Goal: Task Accomplishment & Management: Manage account settings

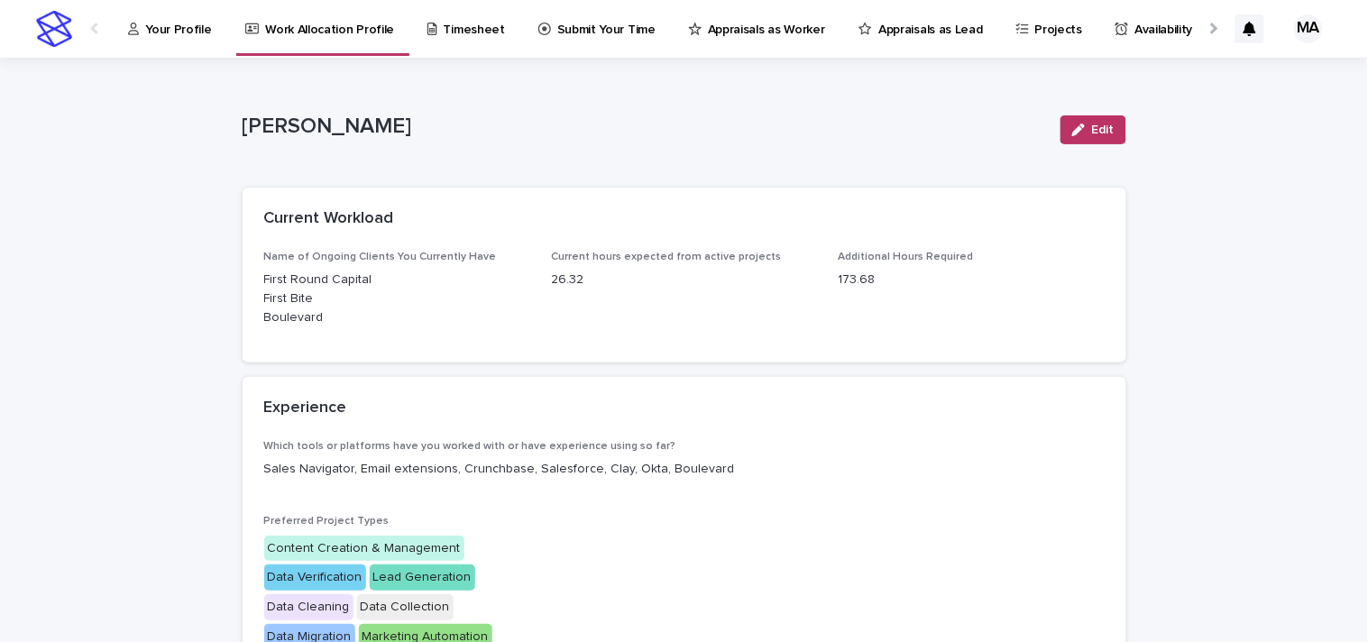
click at [431, 39] on link "Timesheet" at bounding box center [469, 28] width 87 height 56
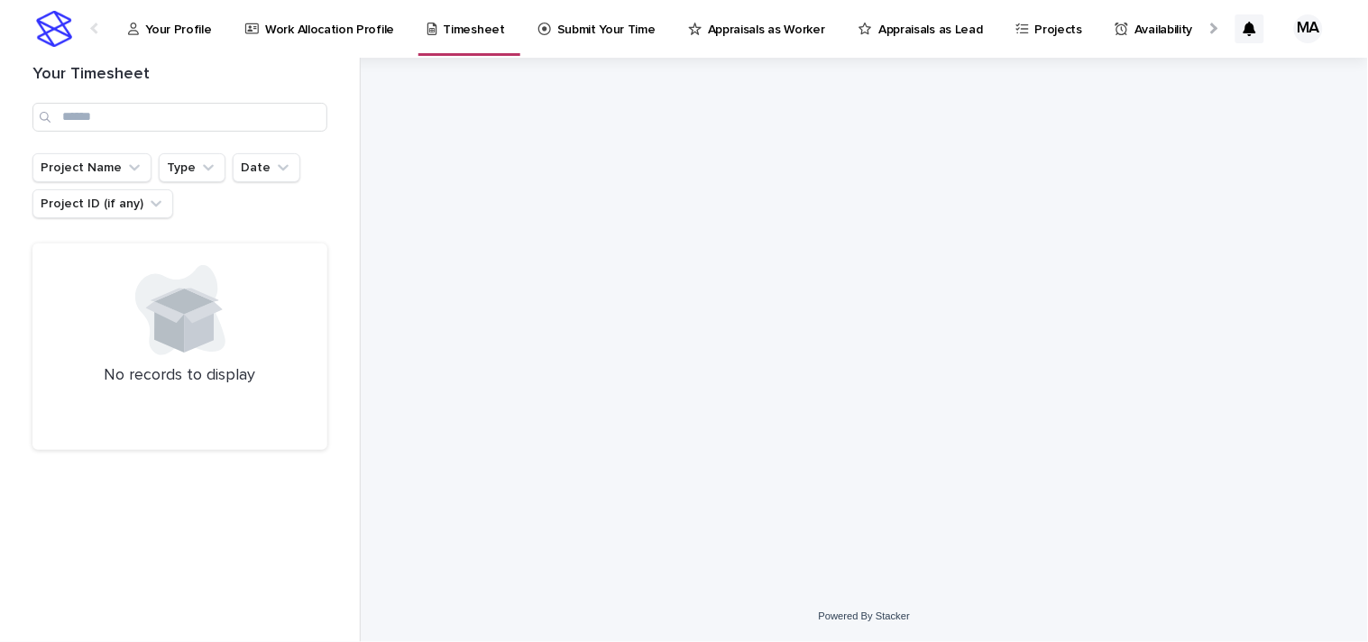
click at [246, 16] on div "Work Allocation Profile" at bounding box center [324, 19] width 160 height 38
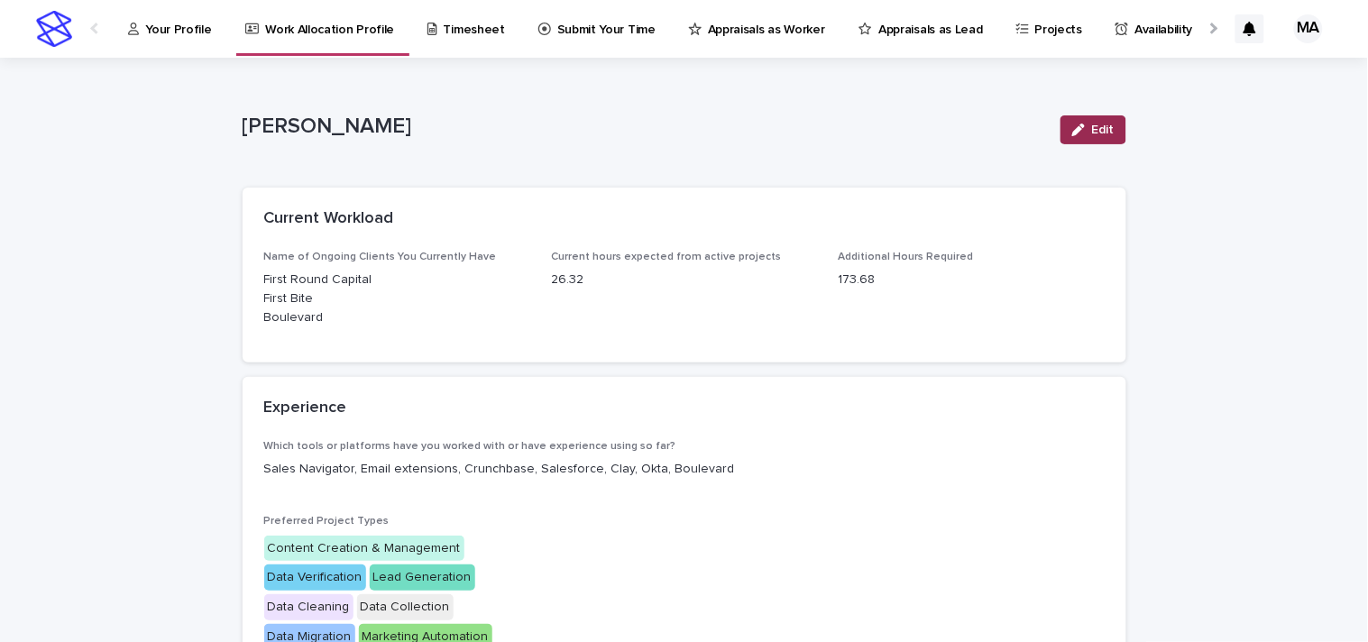
click at [1078, 122] on button "Edit" at bounding box center [1094, 129] width 66 height 29
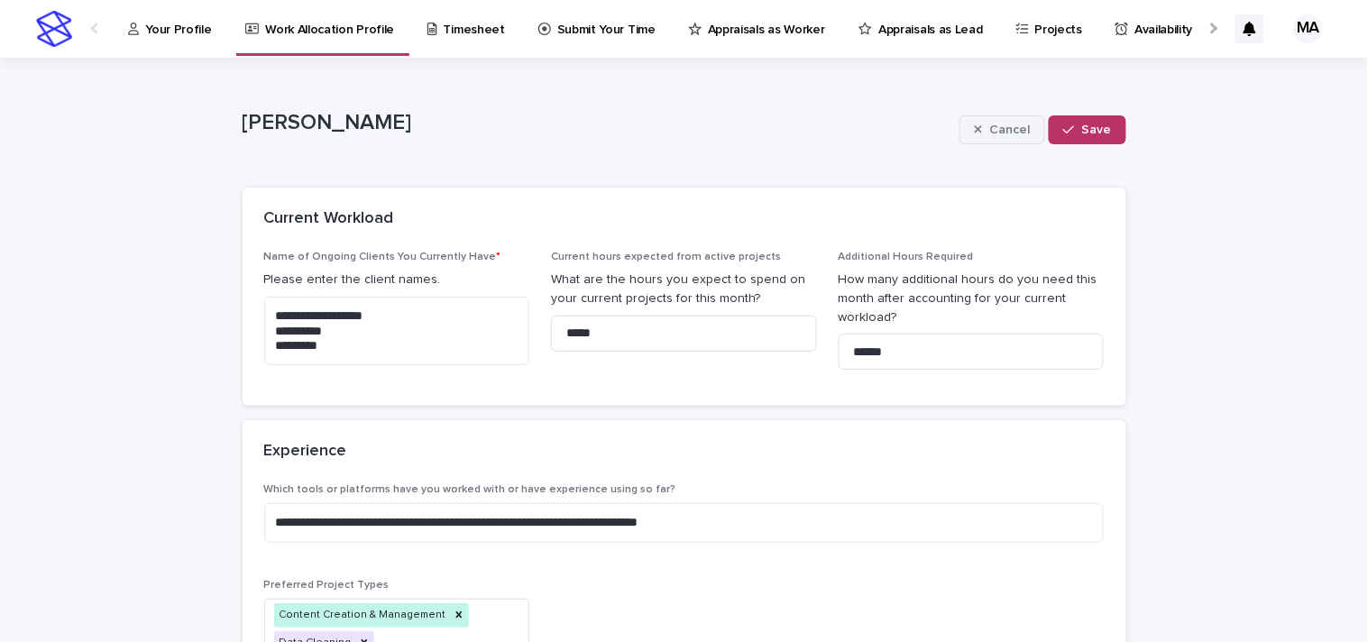
click at [998, 133] on span "Cancel" at bounding box center [1009, 130] width 41 height 13
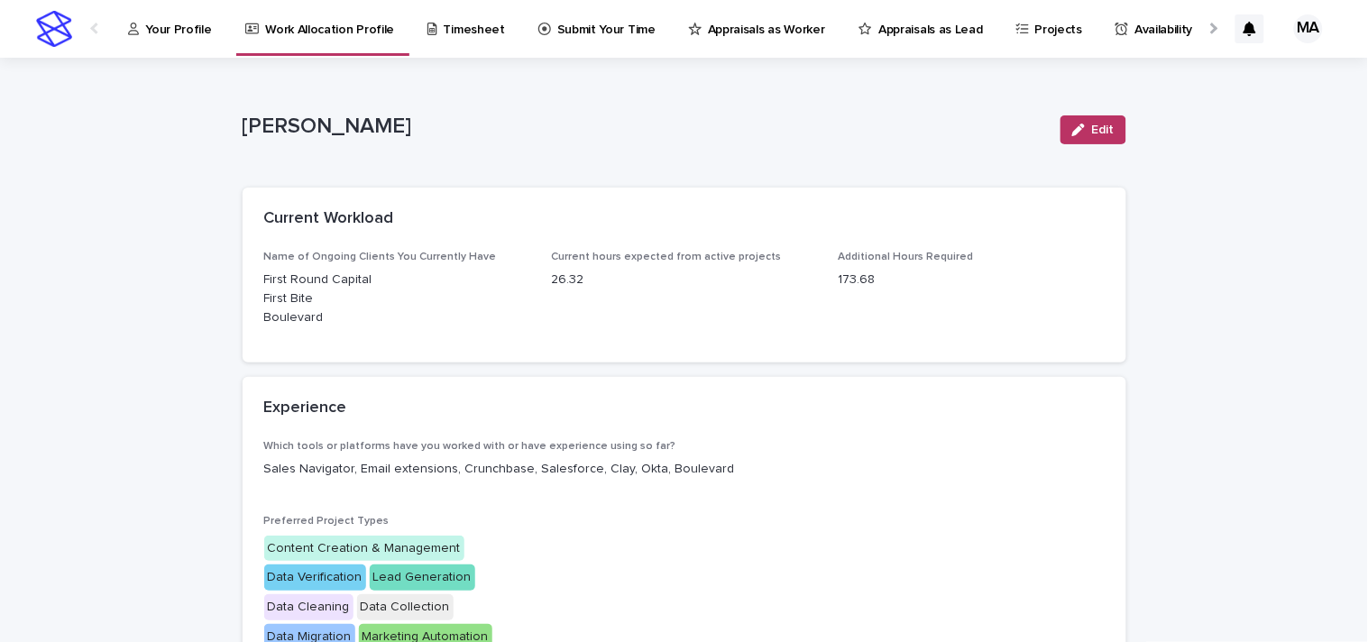
click at [164, 27] on p "Your Profile" at bounding box center [178, 19] width 66 height 38
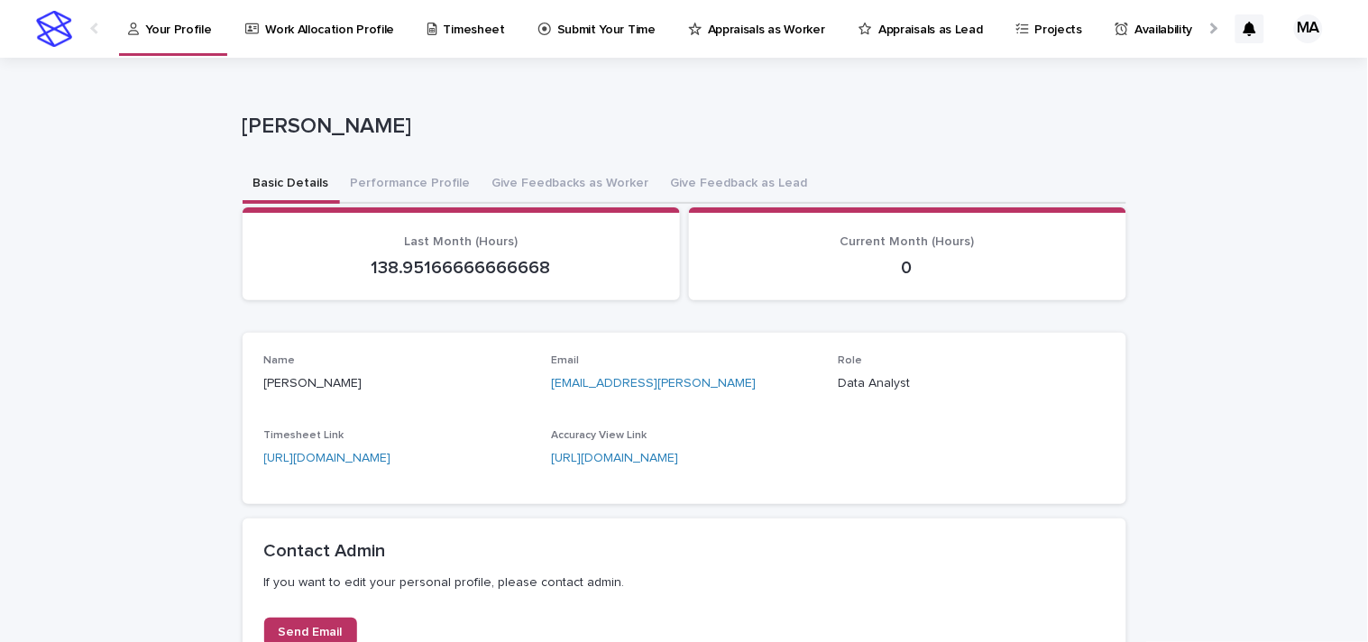
click at [734, 21] on p "Appraisals as Worker" at bounding box center [766, 19] width 117 height 38
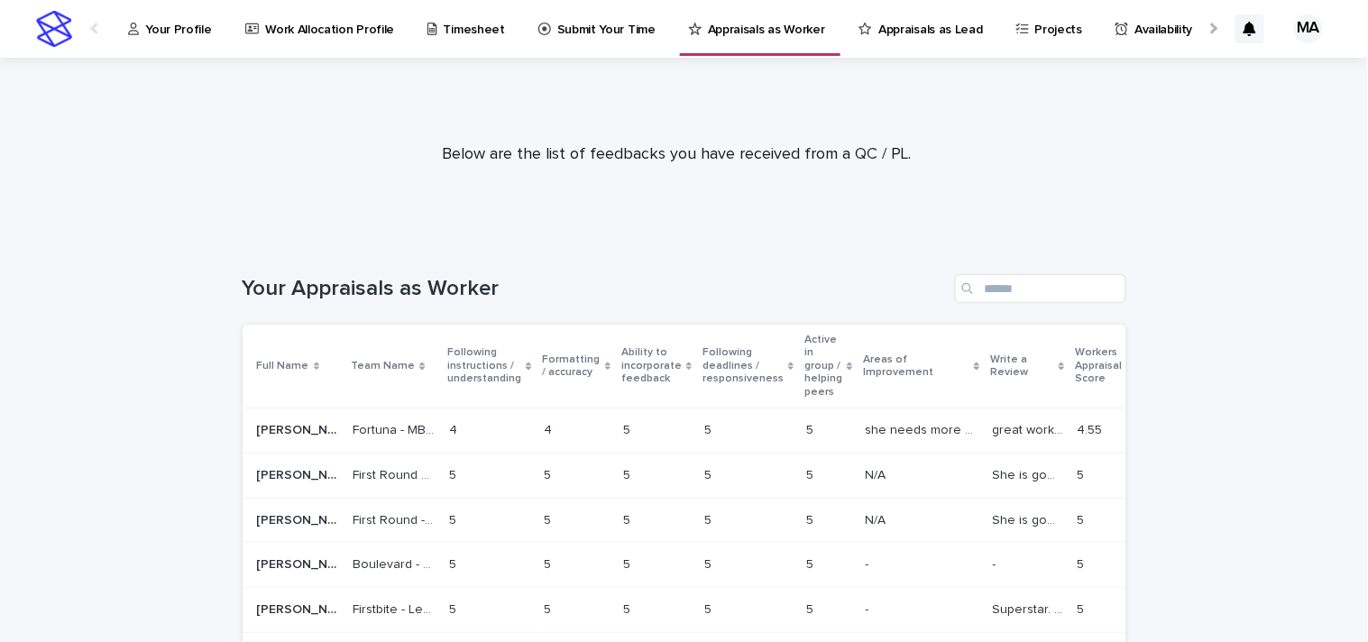
scroll to position [133, 0]
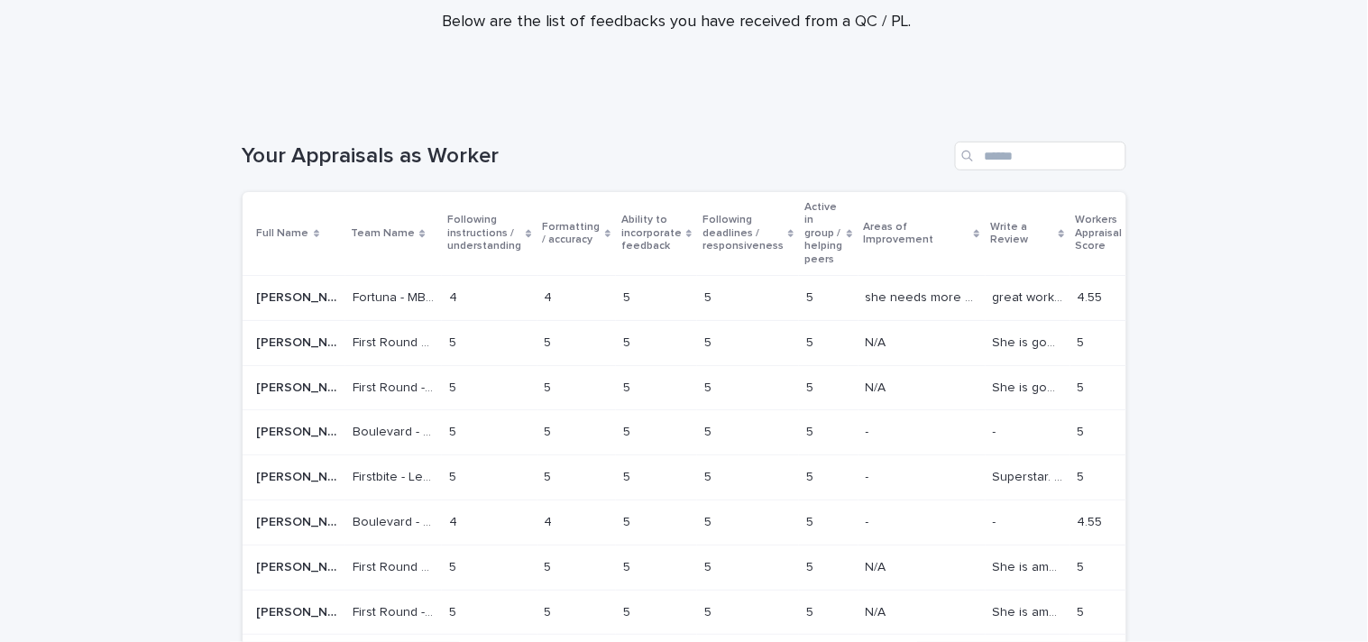
click at [866, 299] on p "she needs more understanding of project instructions and formatting/accuracy" at bounding box center [924, 296] width 116 height 19
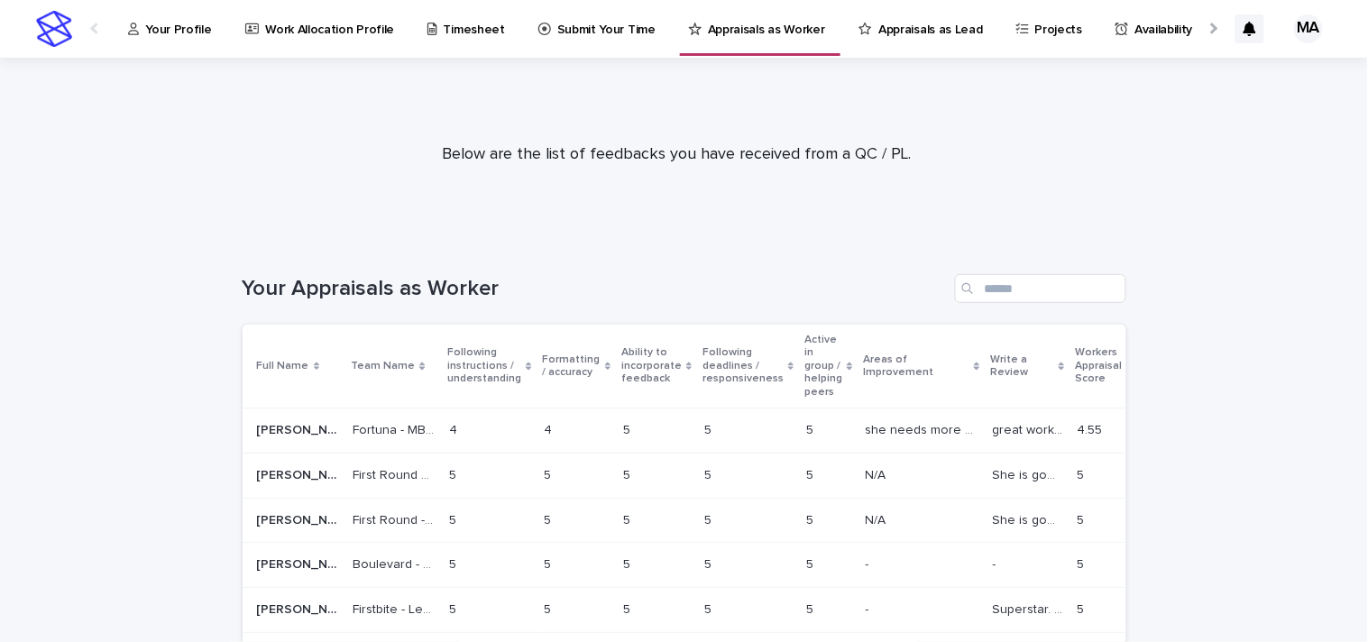
scroll to position [133, 0]
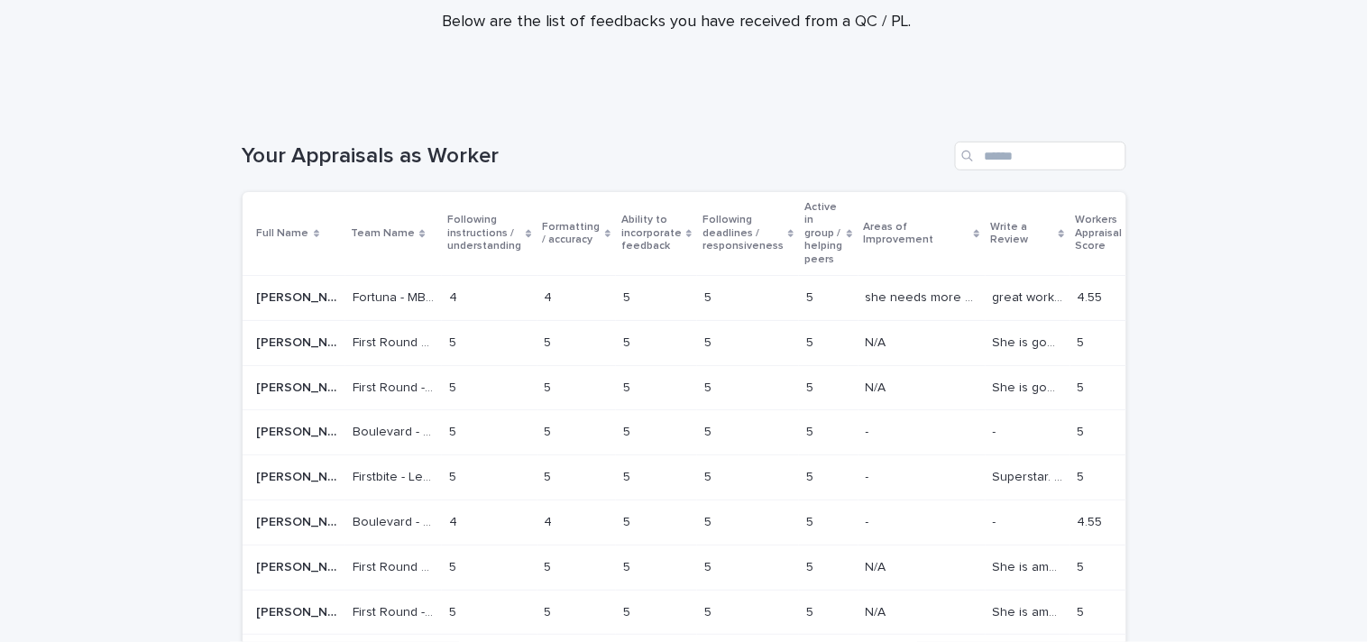
click at [993, 337] on p "She is good at work" at bounding box center [1030, 341] width 74 height 19
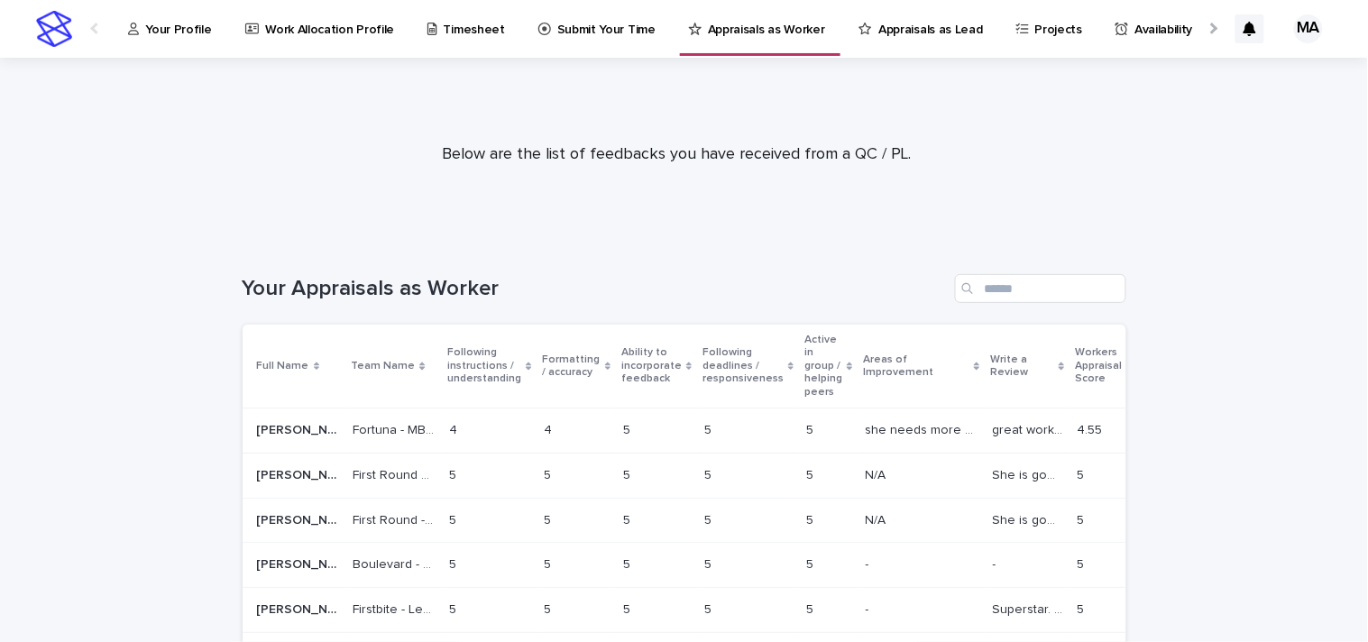
click at [893, 18] on p "Appraisals as Lead" at bounding box center [930, 19] width 104 height 38
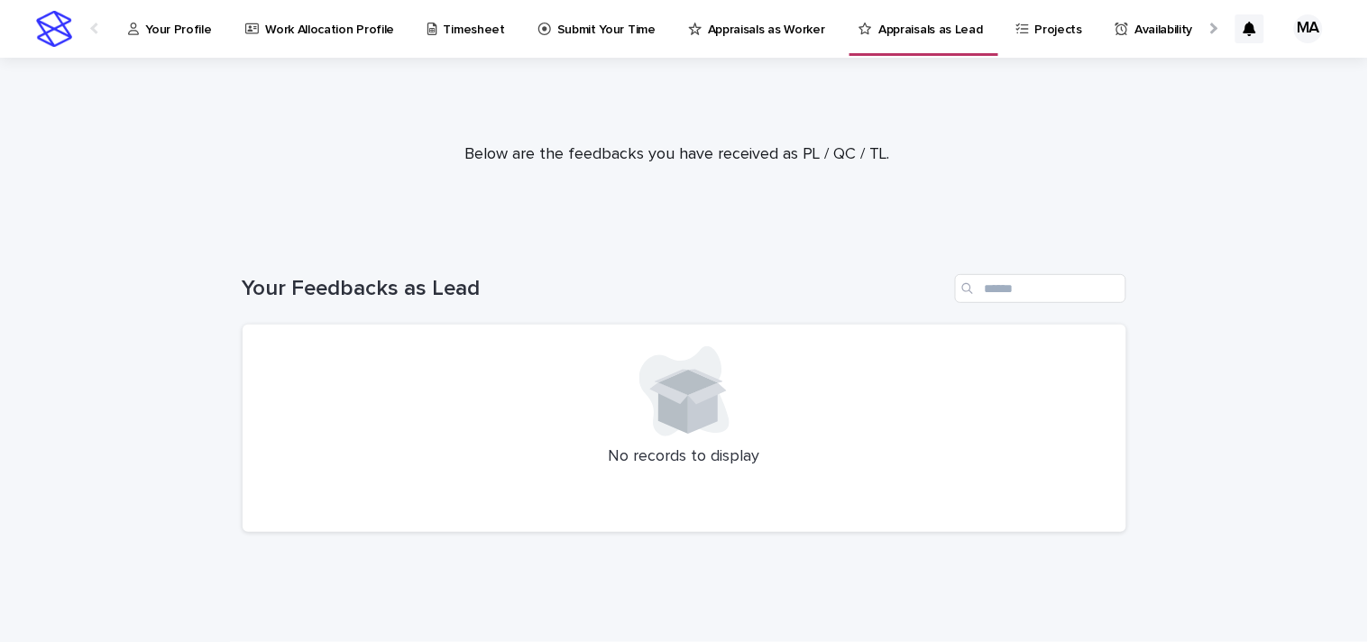
click at [1016, 25] on icon at bounding box center [1022, 29] width 13 height 13
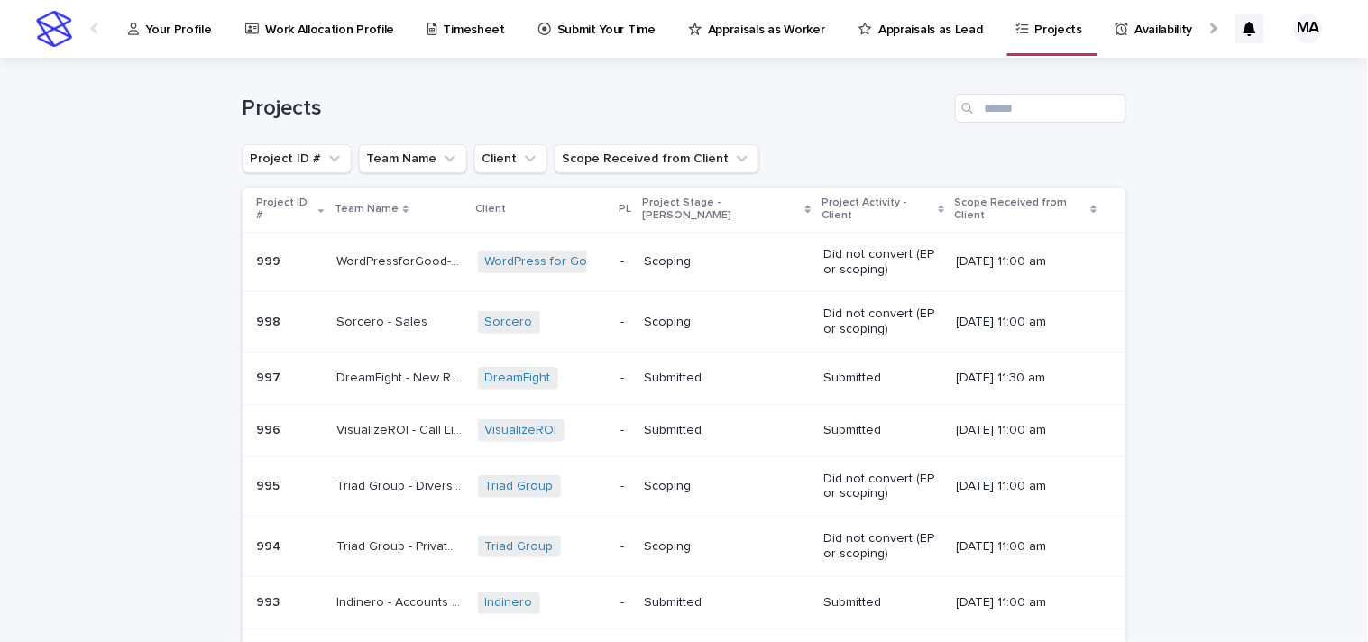
click at [160, 31] on p "Your Profile" at bounding box center [178, 19] width 66 height 38
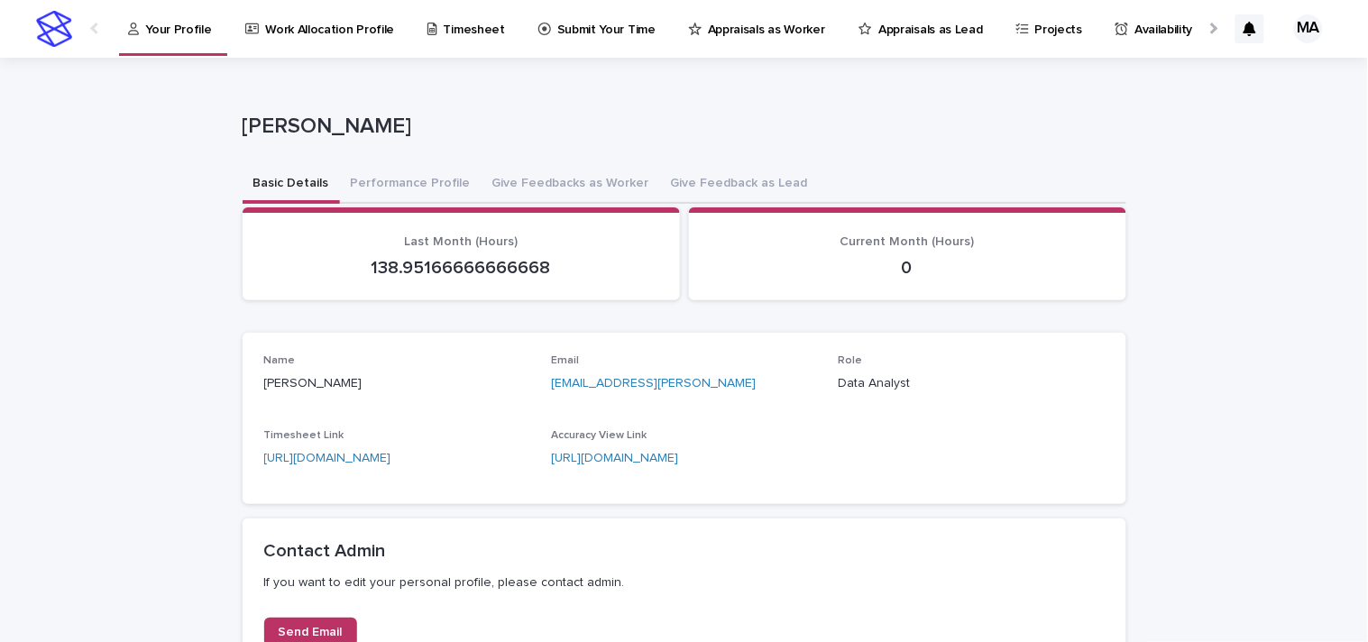
click at [332, 33] on p "Work Allocation Profile" at bounding box center [329, 19] width 129 height 38
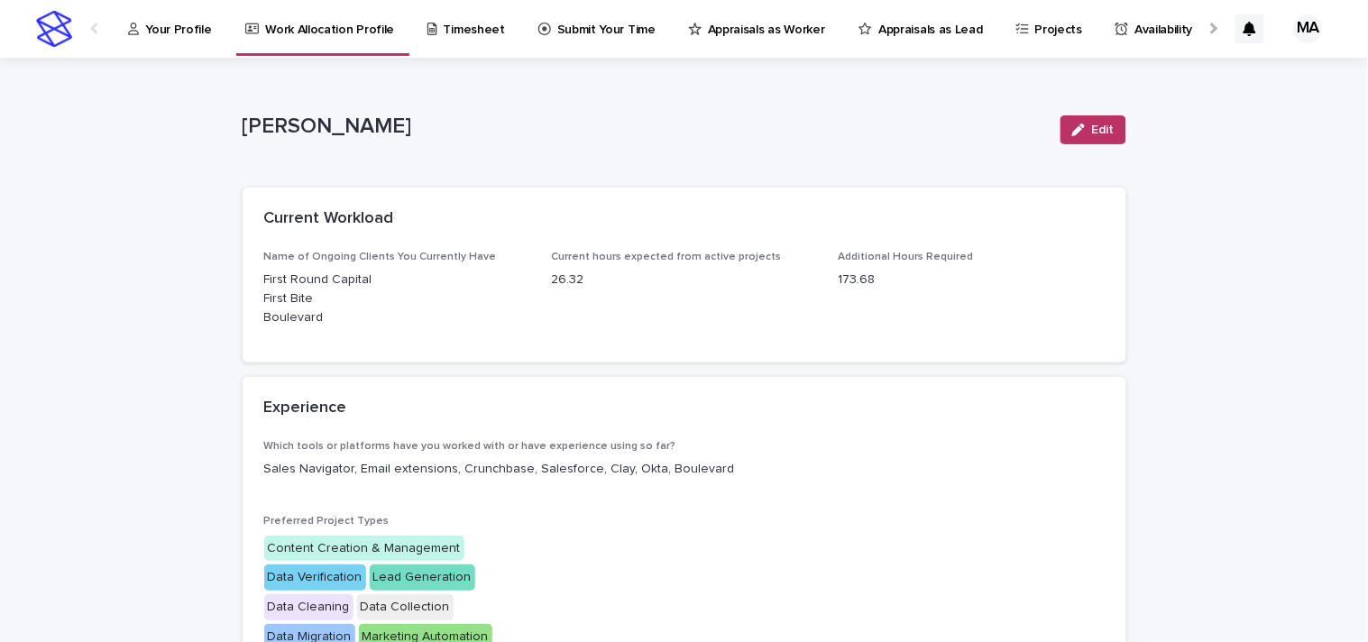
click at [696, 39] on link "Appraisals as Worker" at bounding box center [760, 28] width 146 height 56
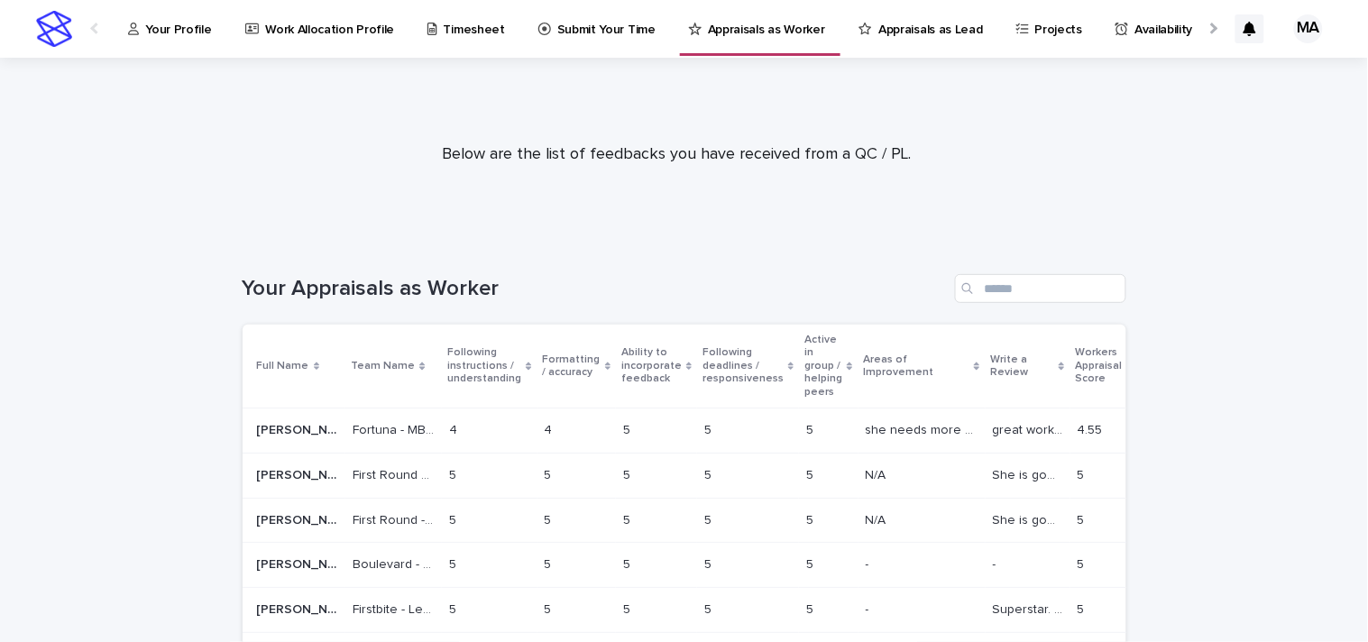
click at [1207, 23] on div at bounding box center [1213, 29] width 12 height 12
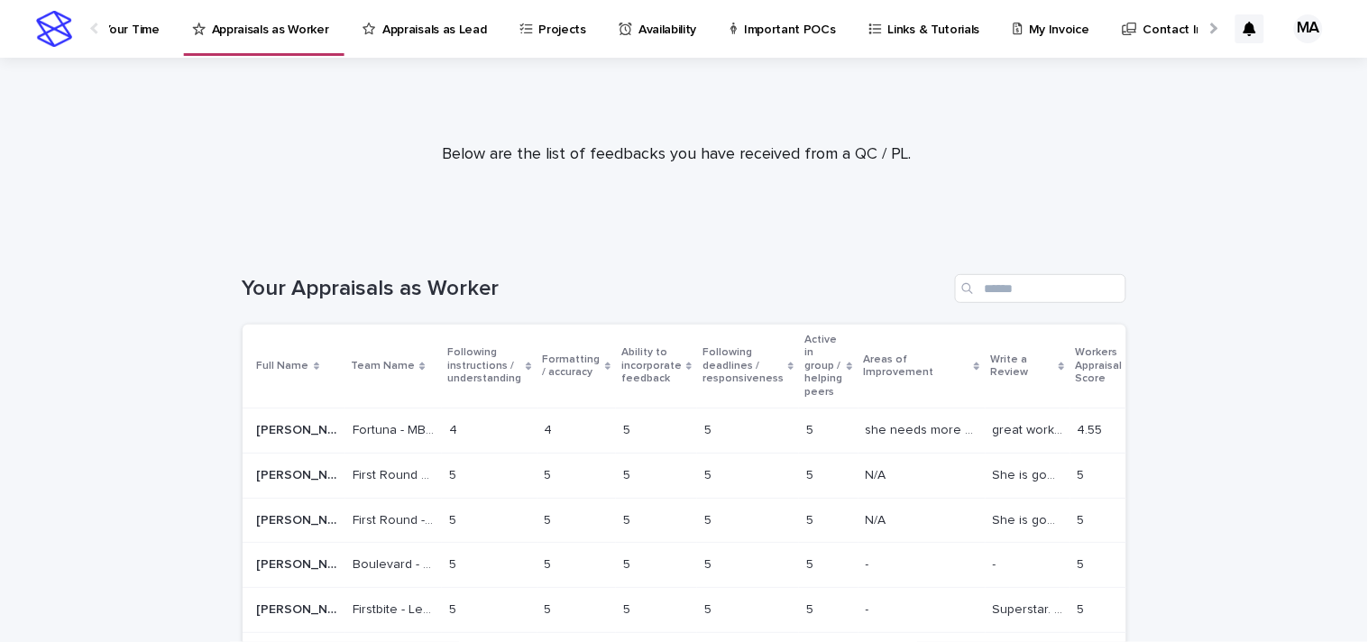
scroll to position [0, 537]
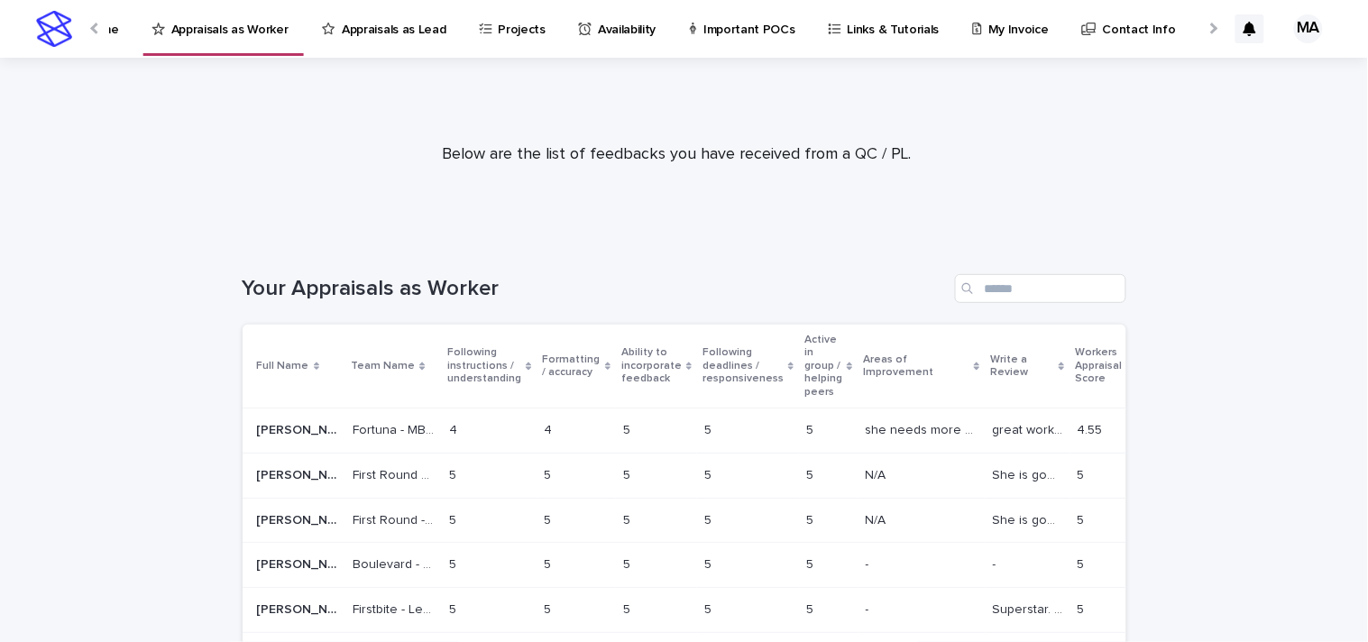
click at [93, 33] on div at bounding box center [95, 28] width 29 height 56
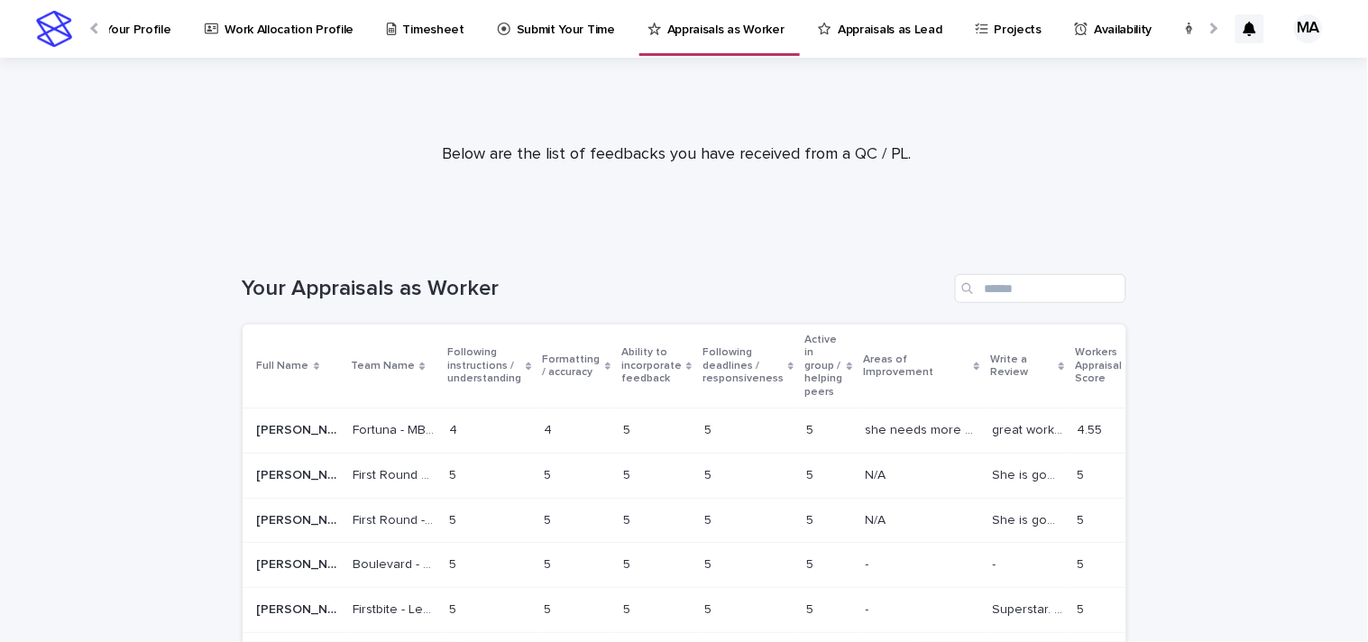
scroll to position [0, 1]
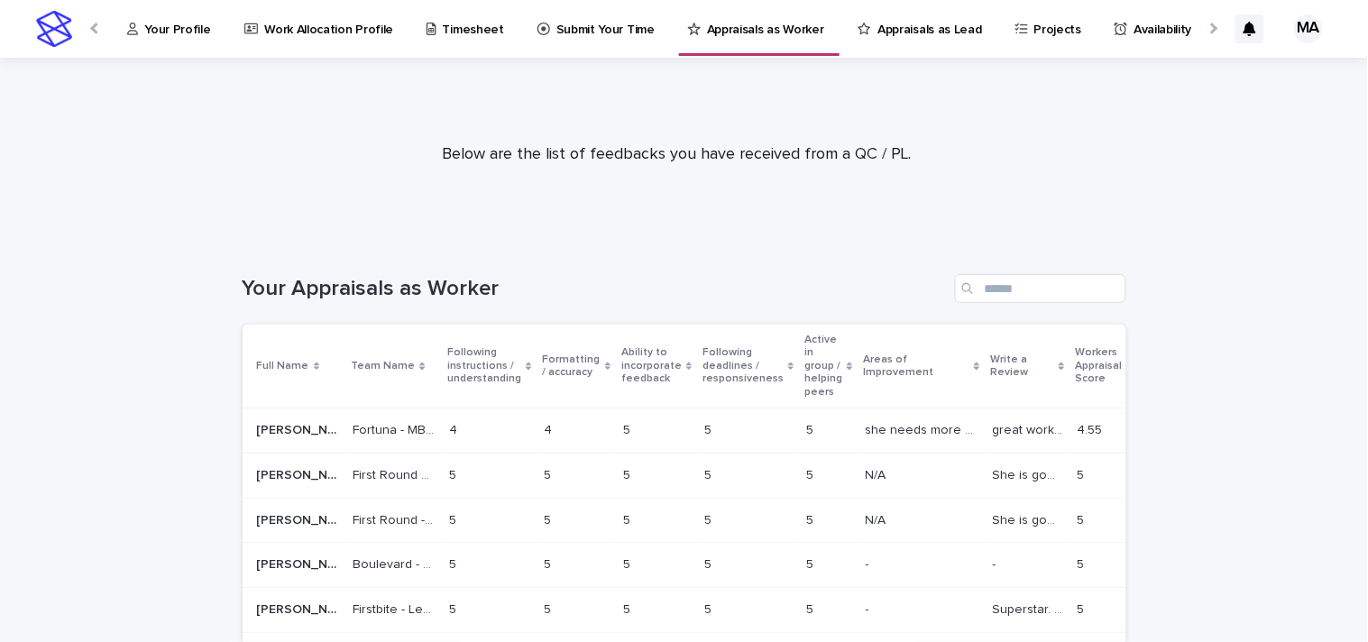
click at [93, 33] on div at bounding box center [95, 28] width 29 height 56
click at [160, 22] on p "Your Profile" at bounding box center [178, 19] width 66 height 38
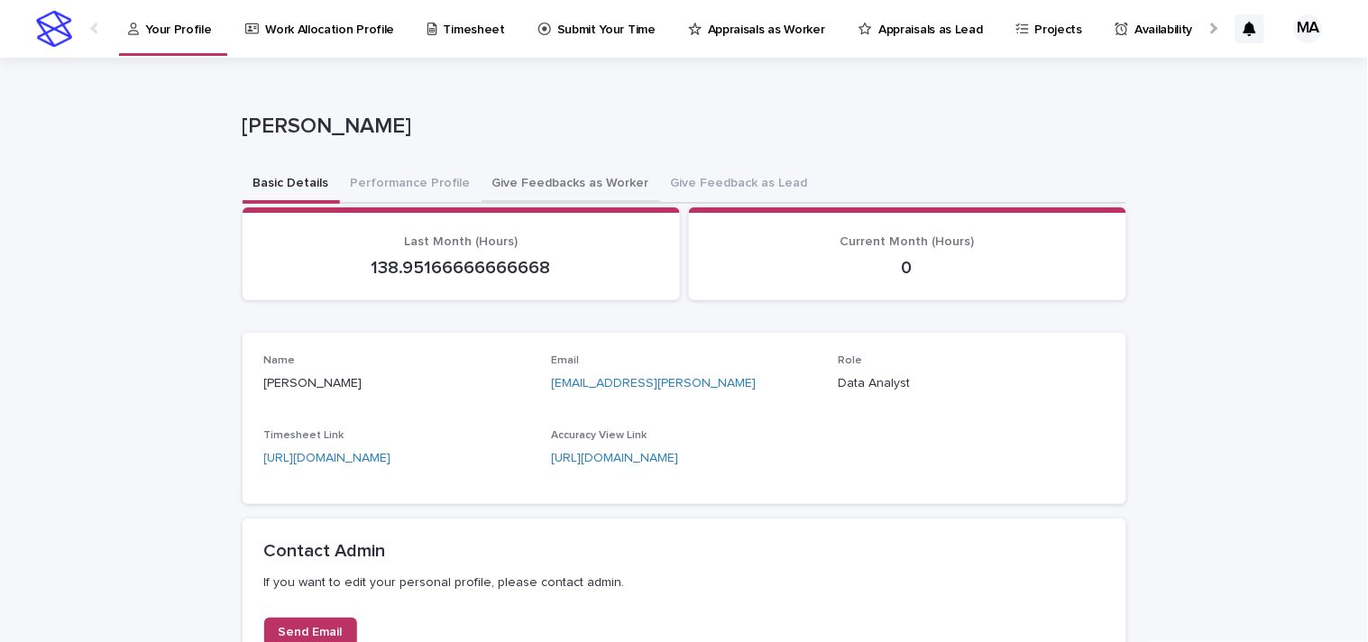
click at [548, 181] on button "Give Feedbacks as Worker" at bounding box center [571, 185] width 179 height 38
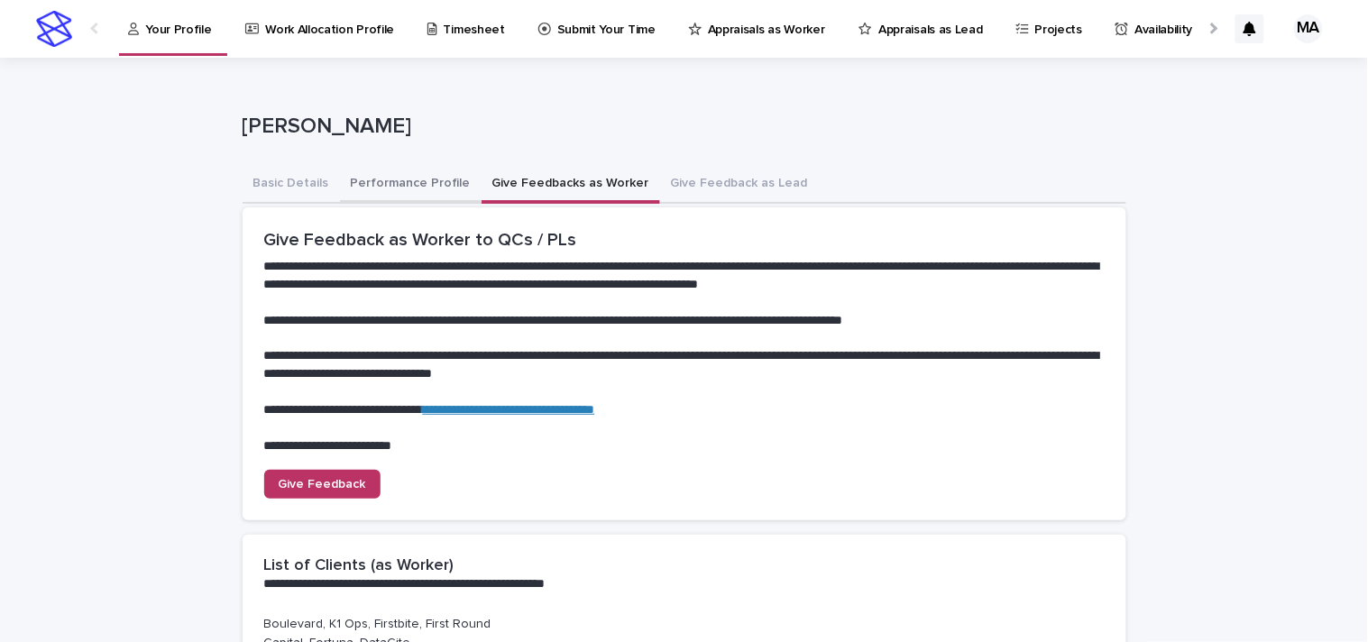
click at [381, 183] on button "Performance Profile" at bounding box center [411, 185] width 142 height 38
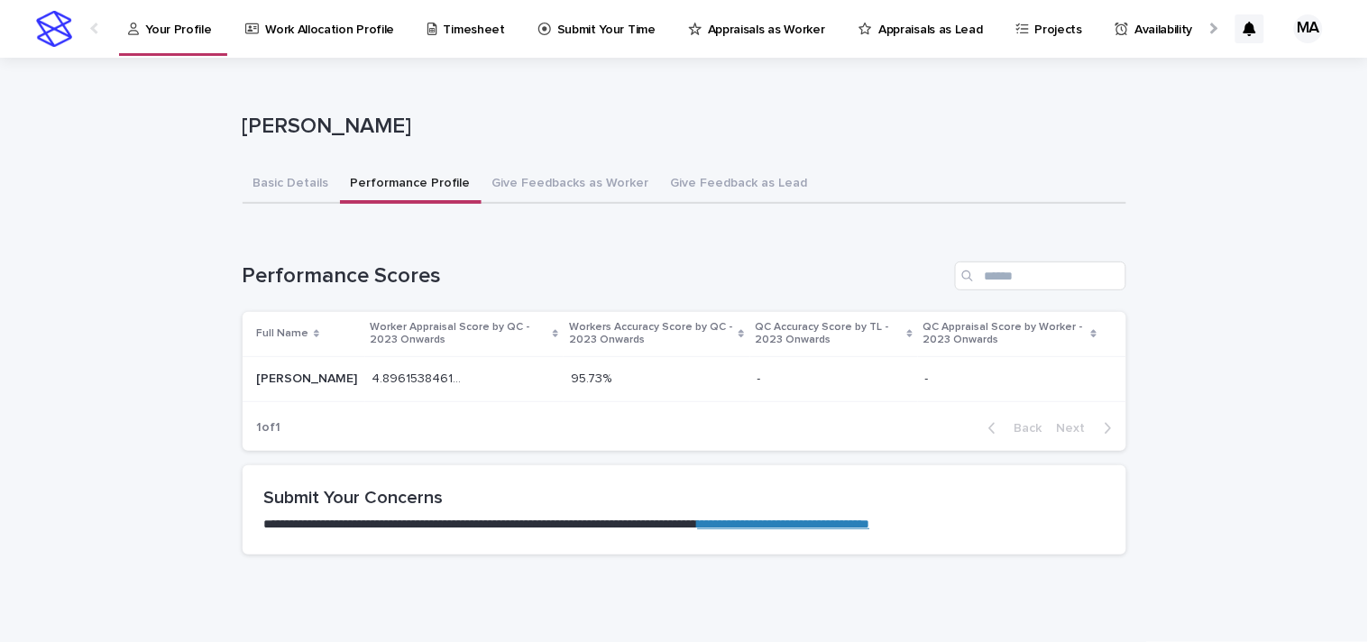
click at [365, 379] on td "4.896153846153846 4.896153846153846" at bounding box center [464, 378] width 199 height 45
click at [574, 181] on button "Give Feedbacks as Worker" at bounding box center [571, 185] width 179 height 38
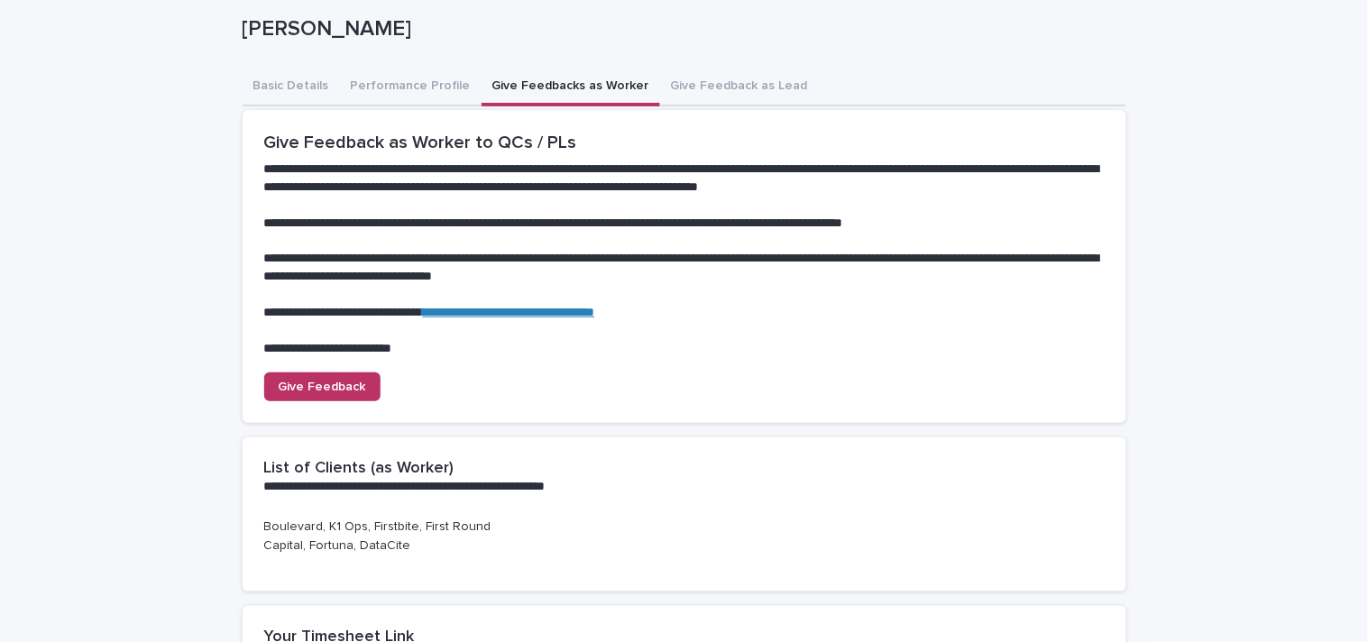
scroll to position [133, 0]
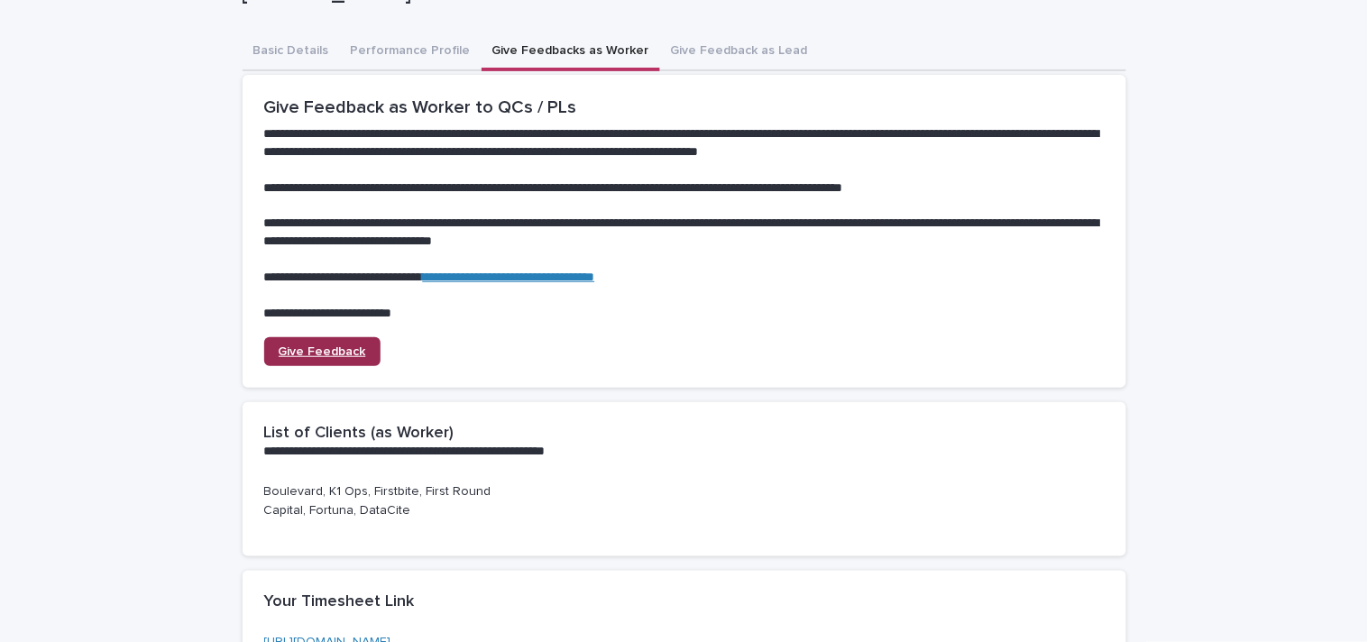
click at [334, 346] on span "Give Feedback" at bounding box center [322, 351] width 87 height 13
